Goal: Find specific page/section: Find specific page/section

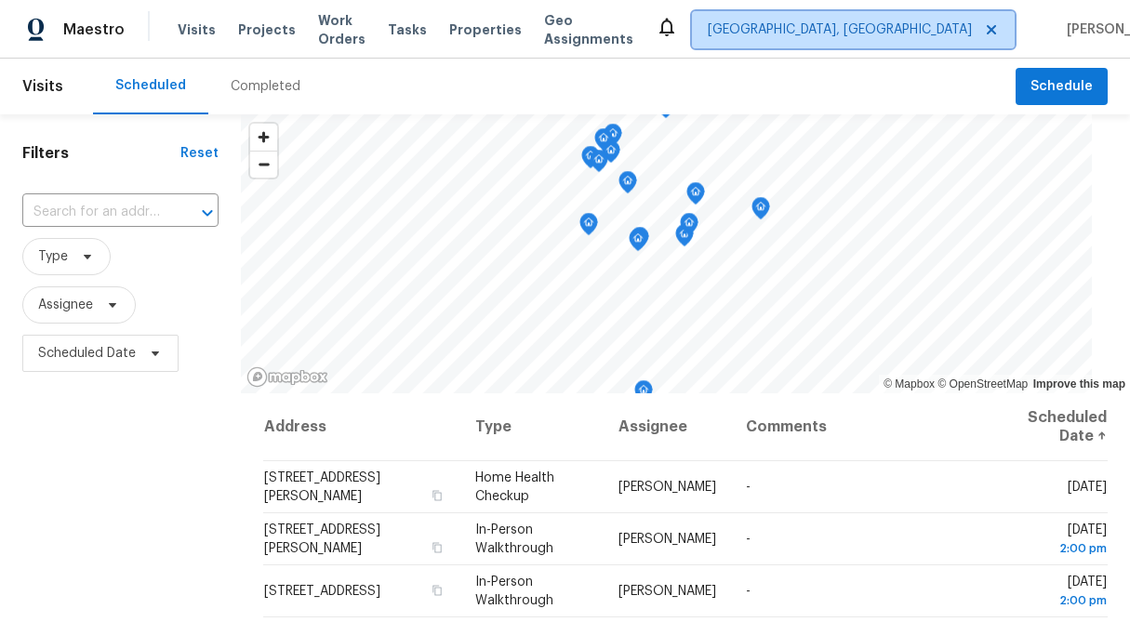
click at [865, 21] on span "[GEOGRAPHIC_DATA], [GEOGRAPHIC_DATA]" at bounding box center [840, 29] width 264 height 19
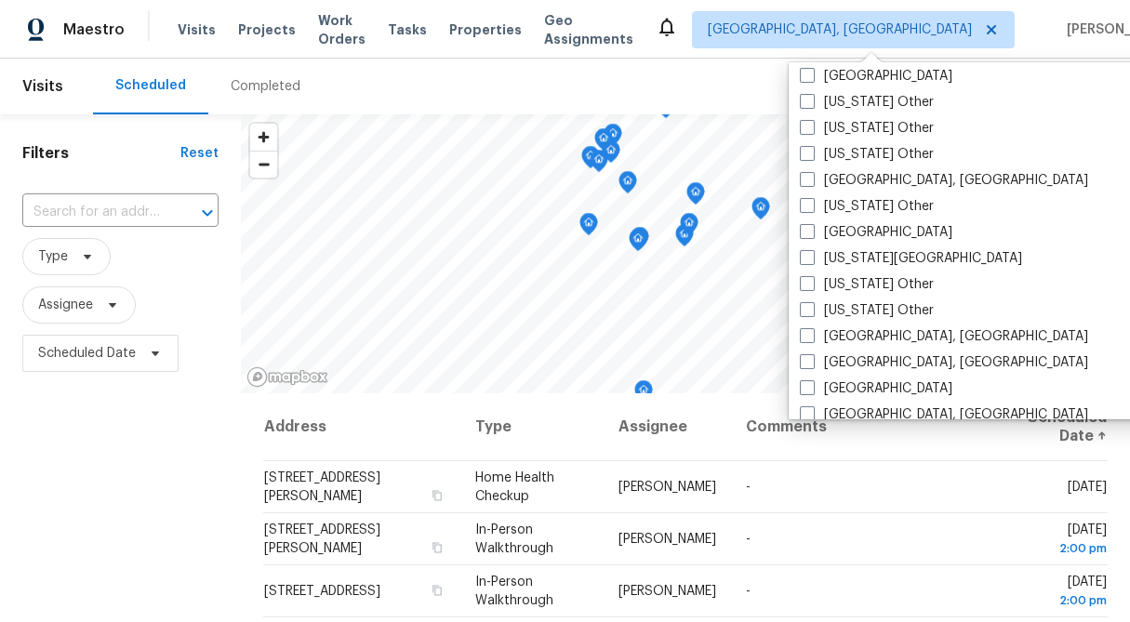
scroll to position [973, 0]
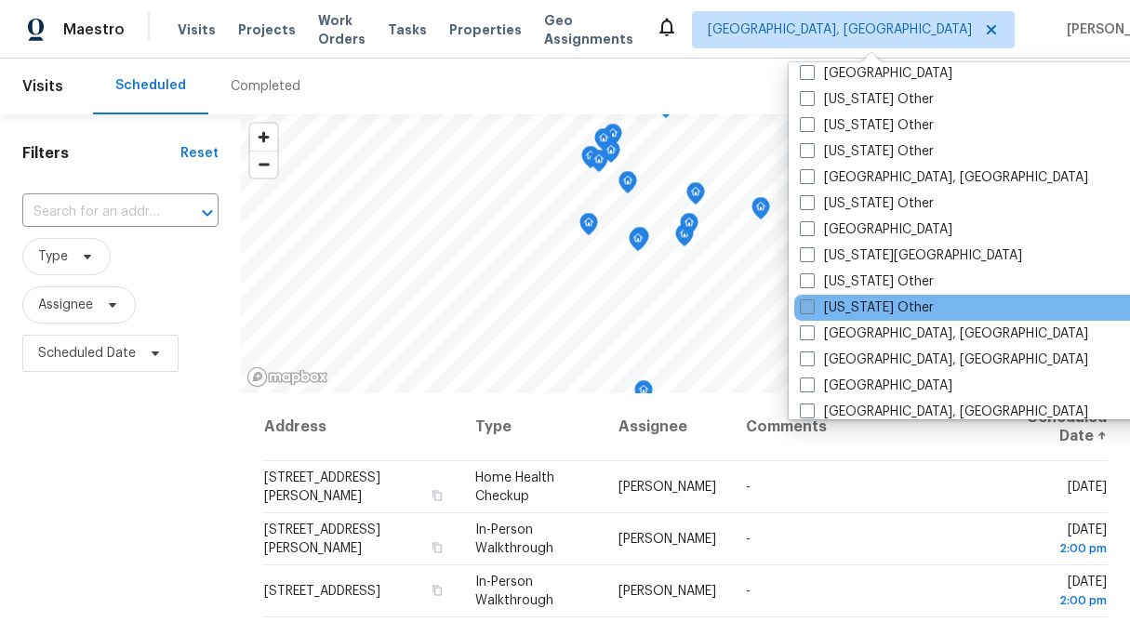
click at [807, 307] on span at bounding box center [807, 307] width 15 height 15
click at [807, 307] on input "[US_STATE] Other" at bounding box center [806, 305] width 12 height 12
checkbox input "true"
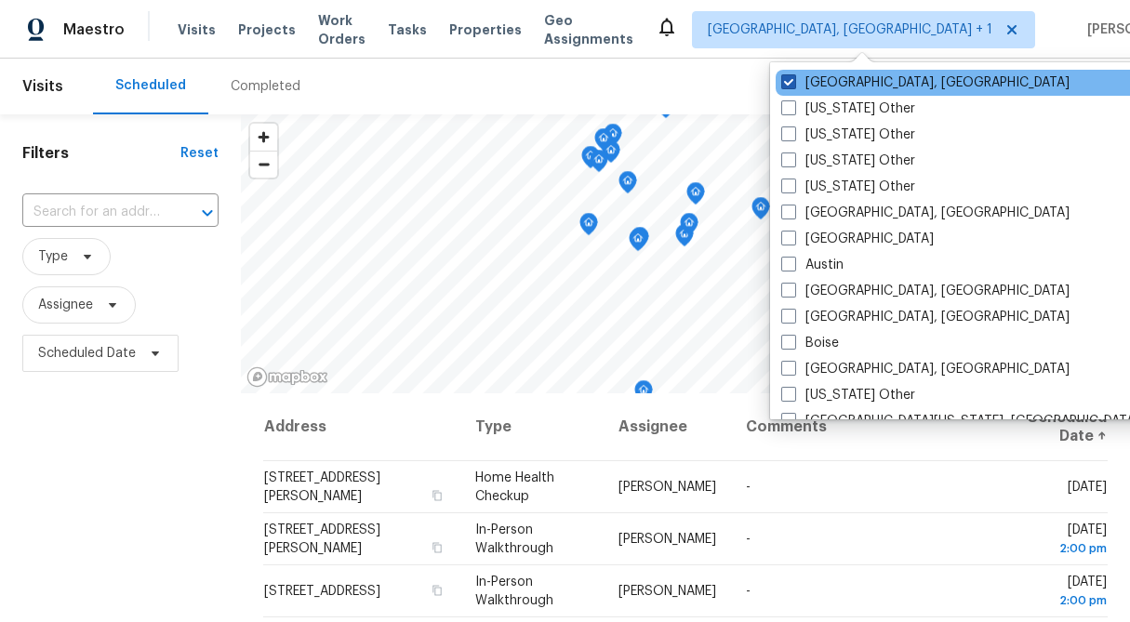
click at [791, 78] on span at bounding box center [788, 81] width 15 height 15
click at [791, 78] on input "[GEOGRAPHIC_DATA], [GEOGRAPHIC_DATA]" at bounding box center [787, 79] width 12 height 12
checkbox input "false"
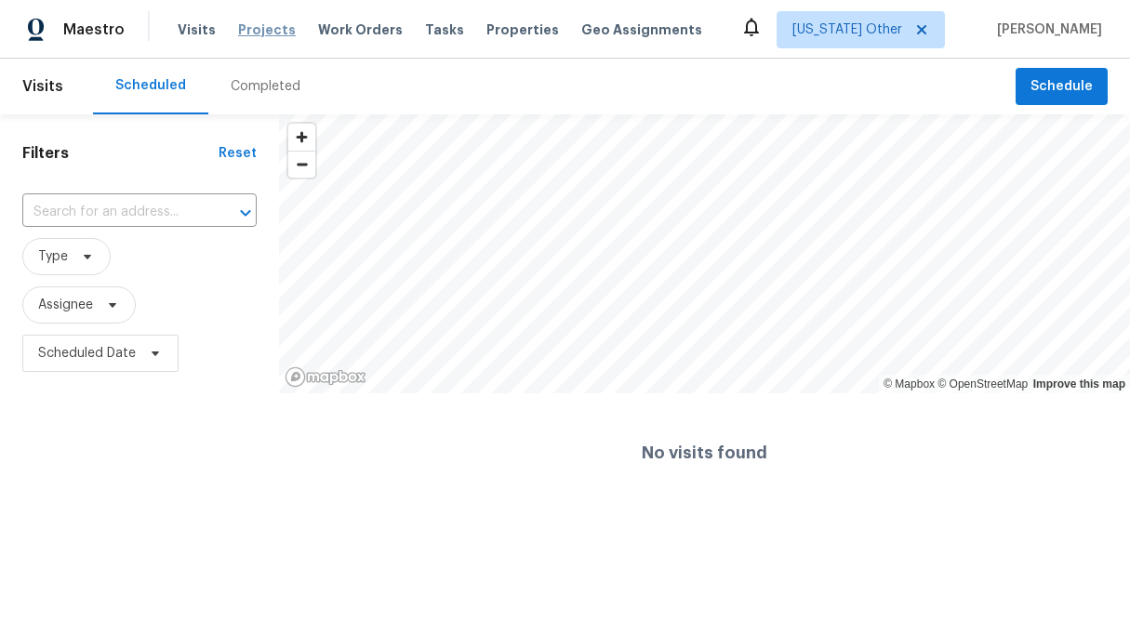
click at [260, 33] on span "Projects" at bounding box center [267, 29] width 58 height 19
